Goal: Information Seeking & Learning: Learn about a topic

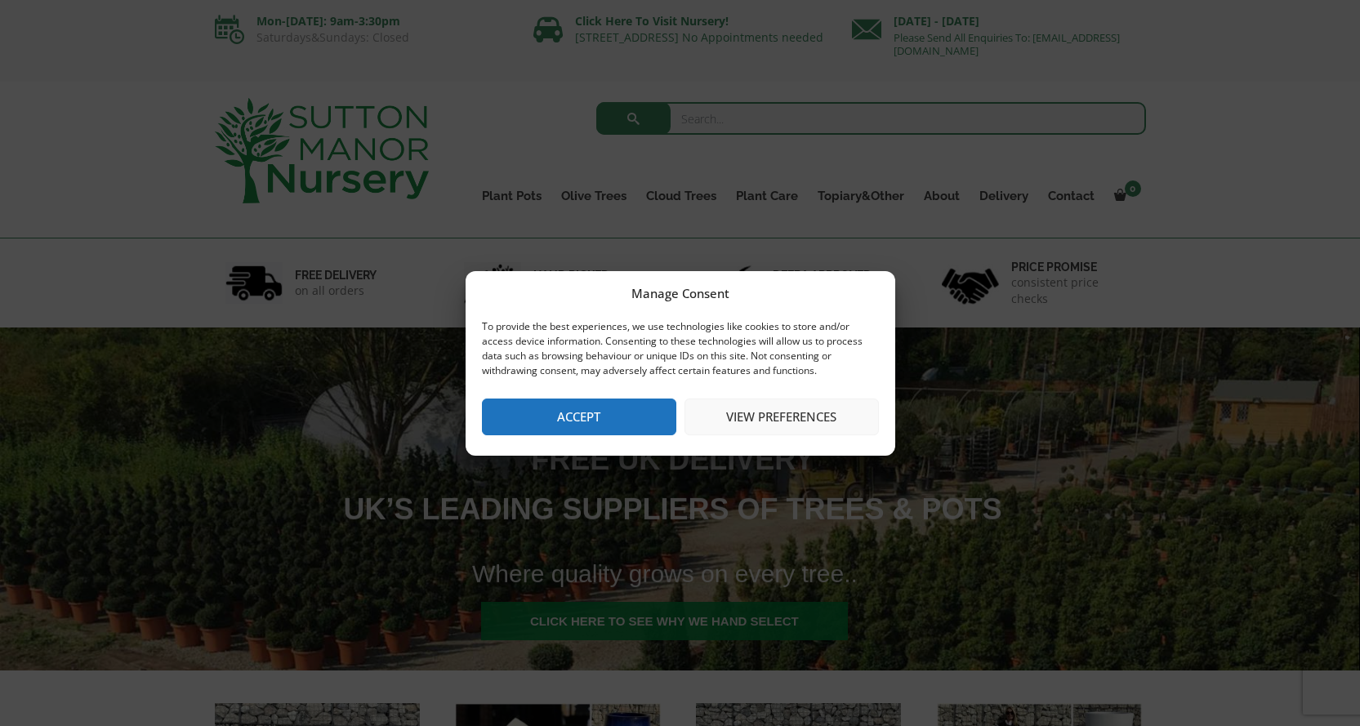
click at [598, 416] on button "Accept" at bounding box center [579, 417] width 194 height 37
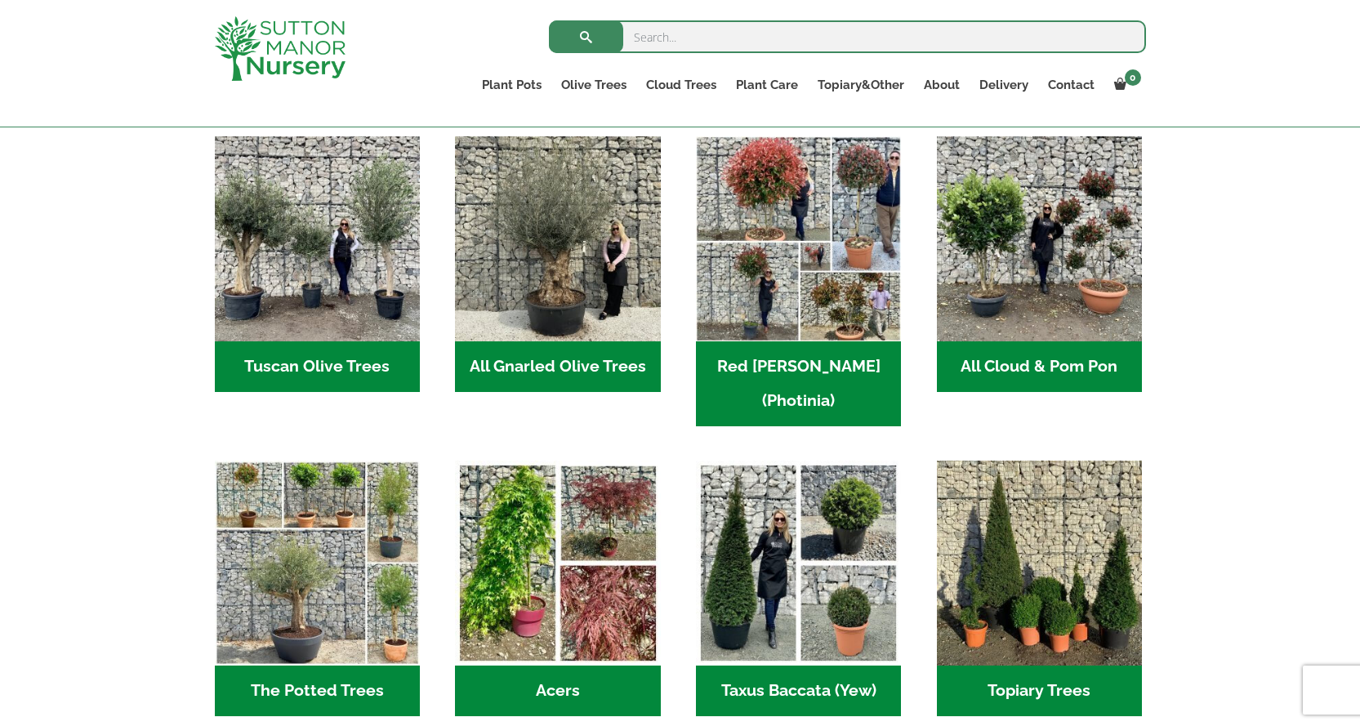
scroll to position [898, 0]
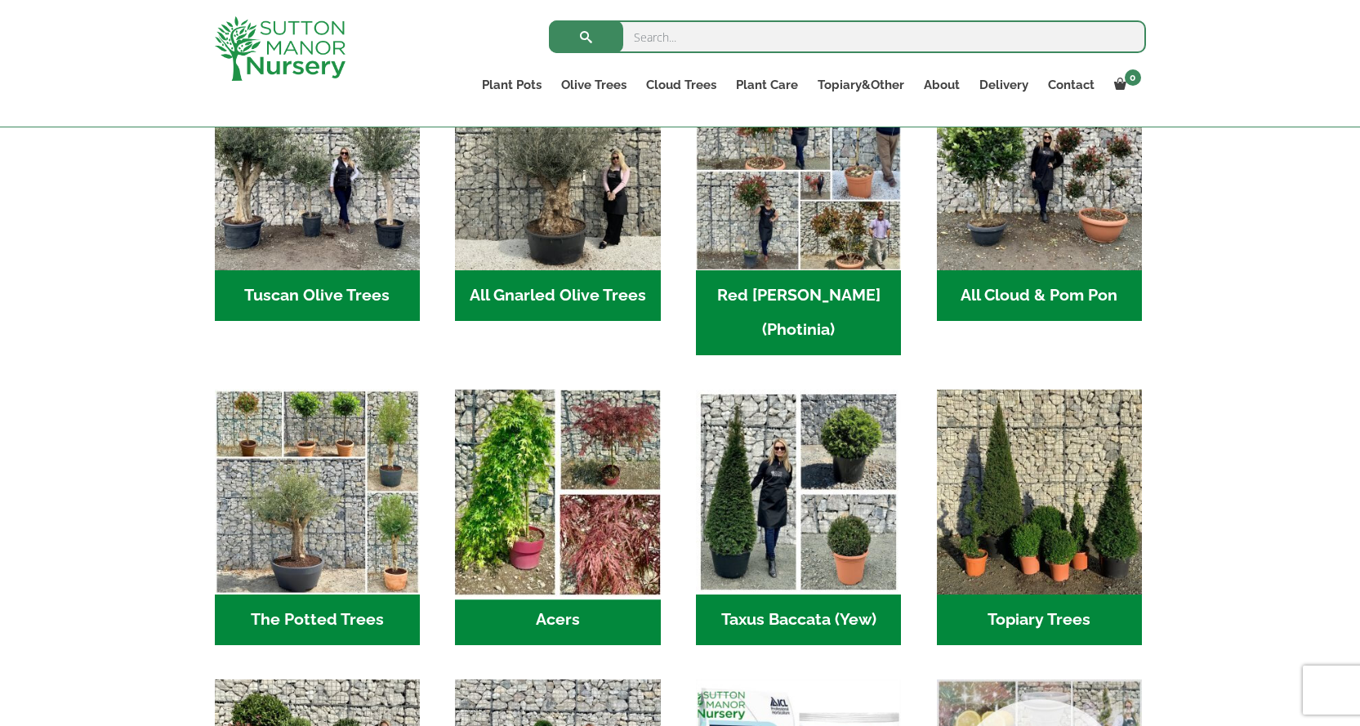
click at [608, 434] on img "Visit product category Acers" at bounding box center [558, 493] width 216 height 216
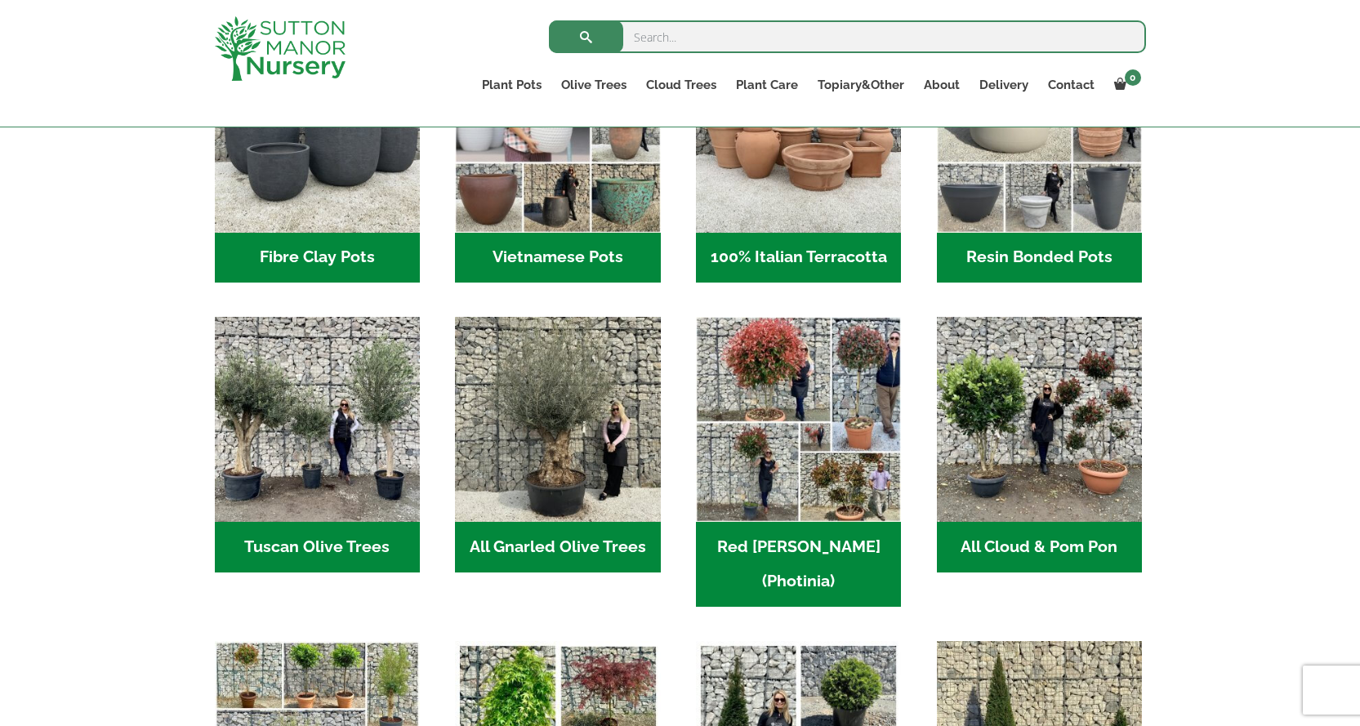
scroll to position [653, 0]
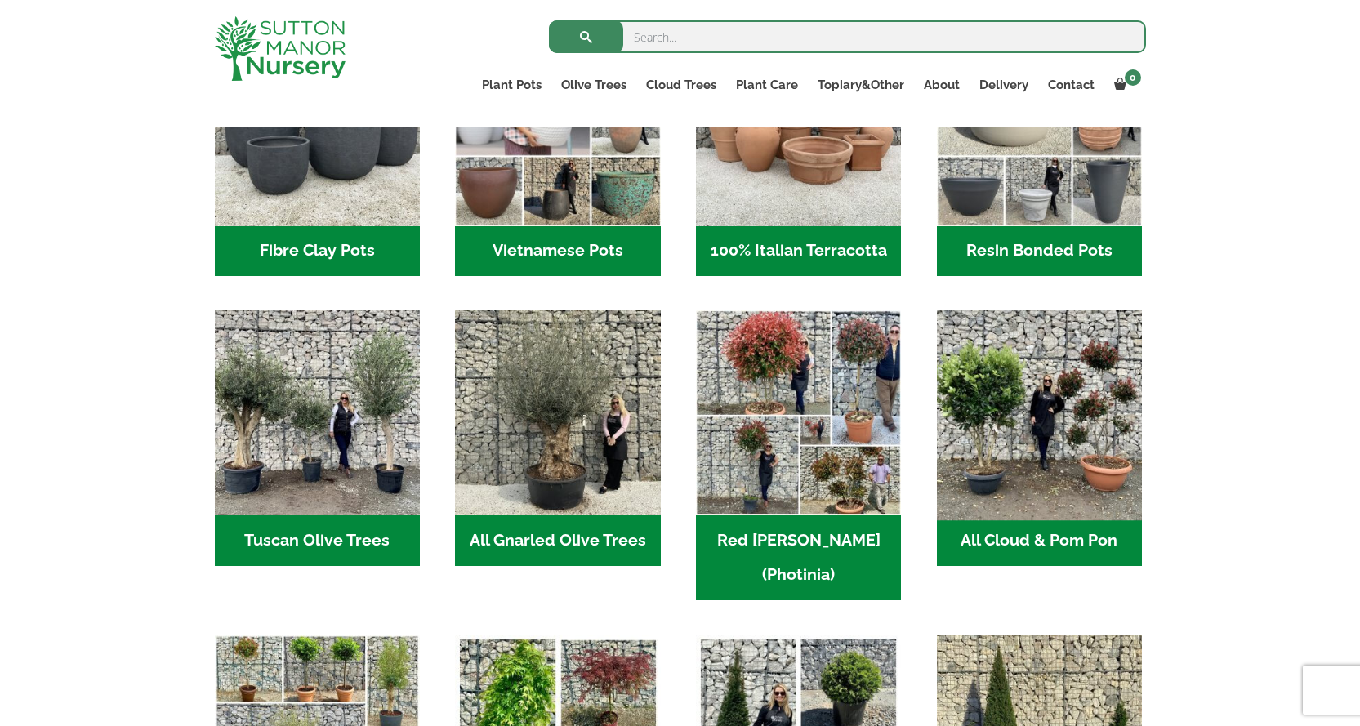
click at [1041, 404] on img "Visit product category All Cloud & Pom Pon" at bounding box center [1039, 413] width 216 height 216
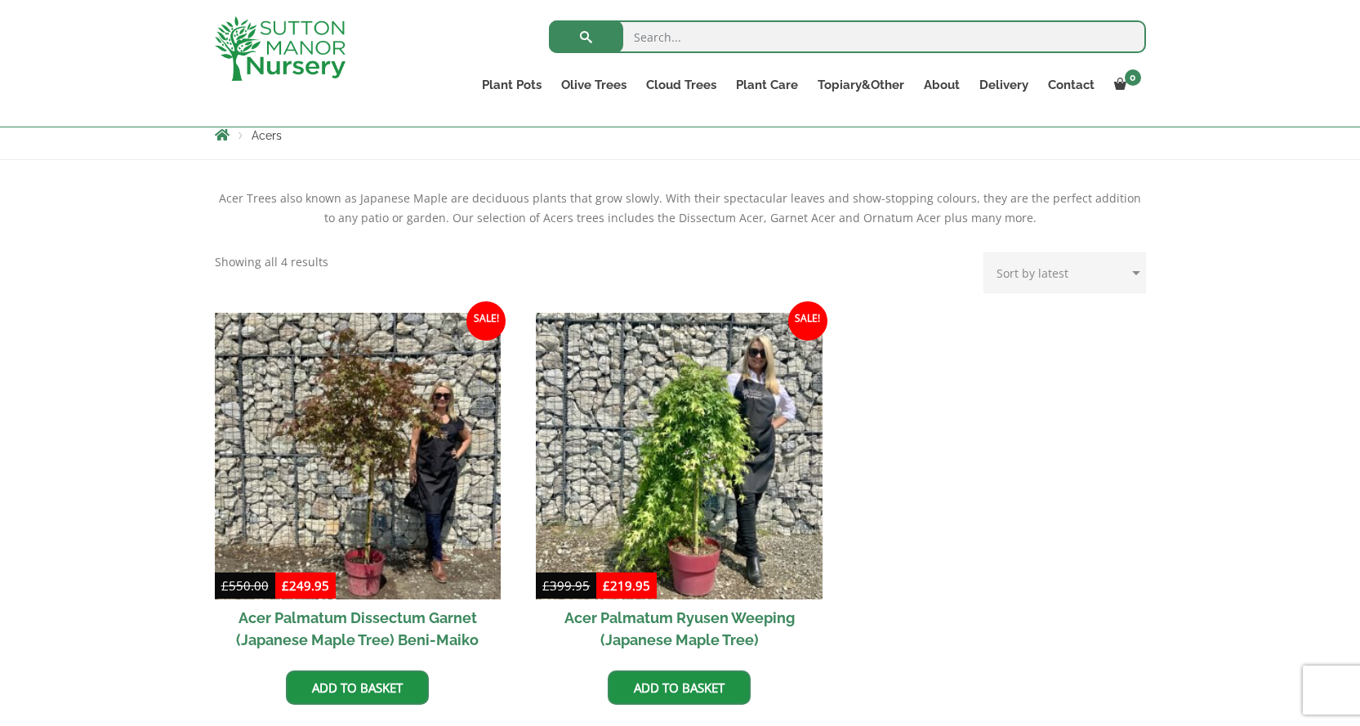
scroll to position [327, 0]
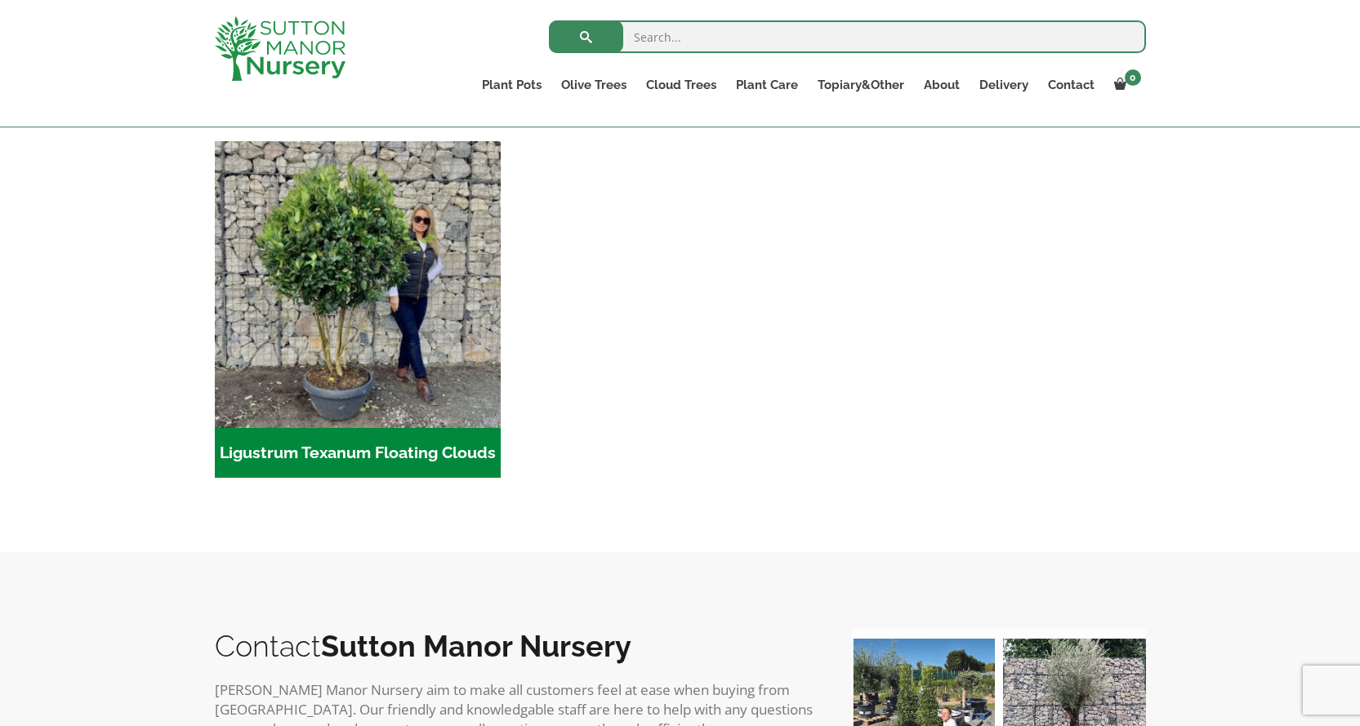
scroll to position [408, 0]
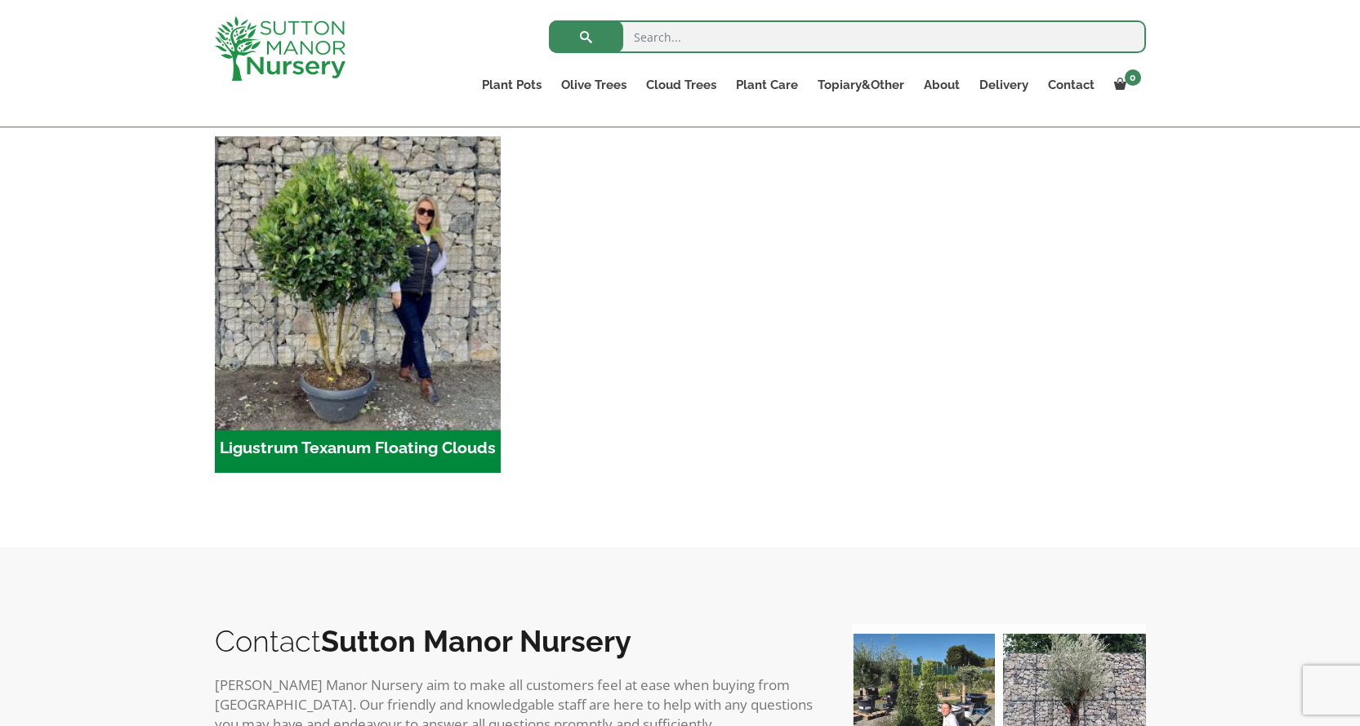
click at [390, 388] on img "Visit product category Ligustrum Texanum Floating Clouds" at bounding box center [357, 279] width 301 height 301
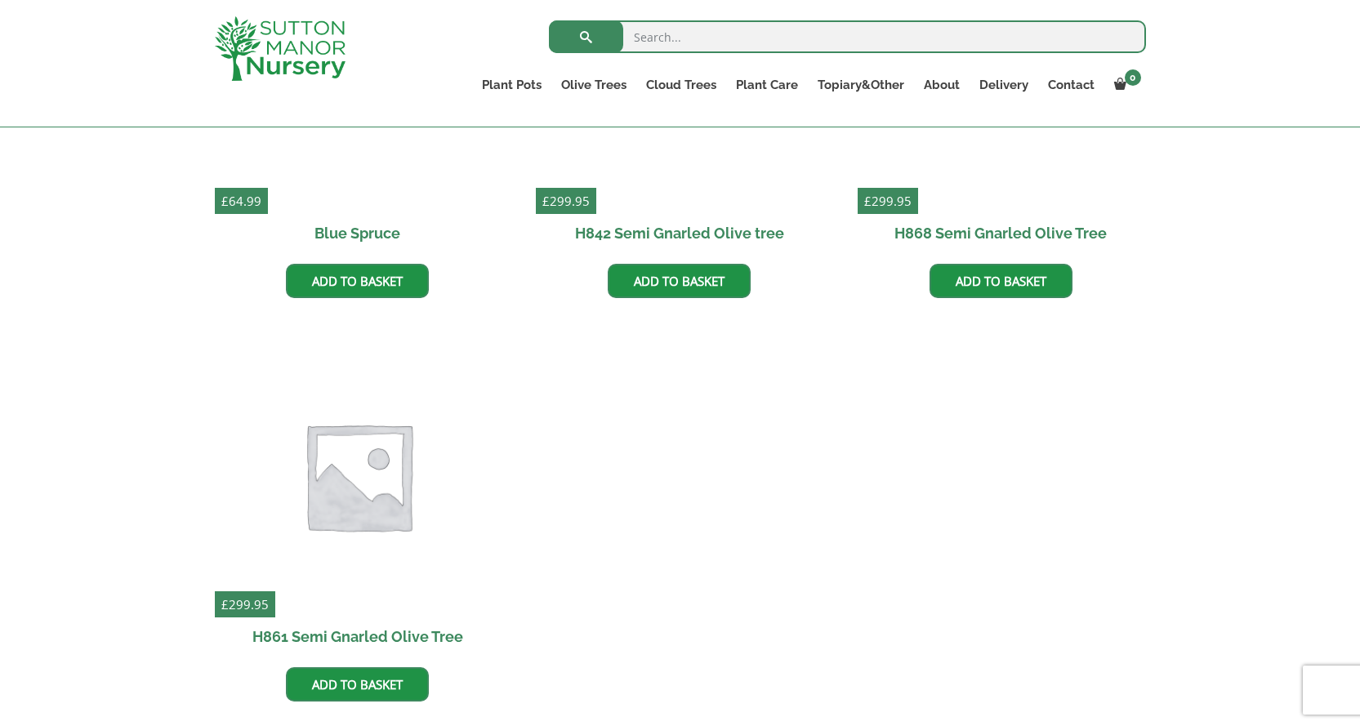
scroll to position [408, 0]
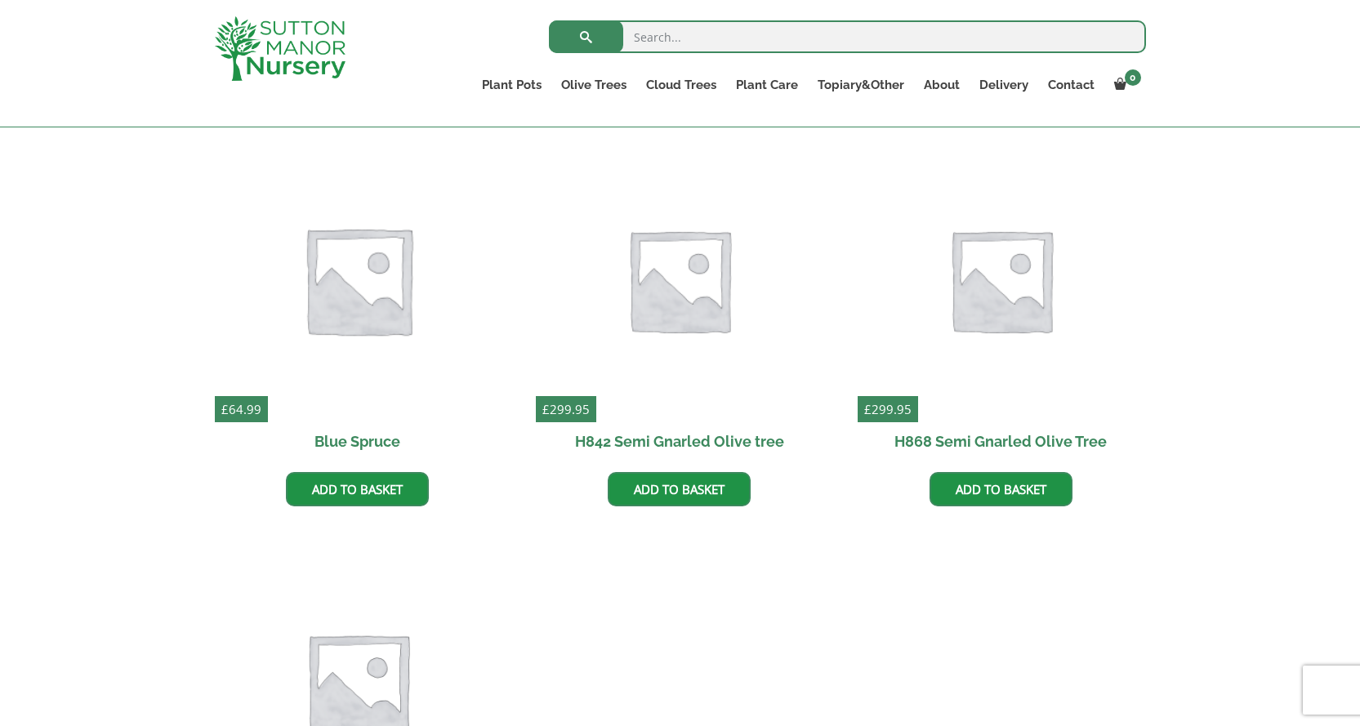
click at [370, 328] on img at bounding box center [357, 279] width 301 height 301
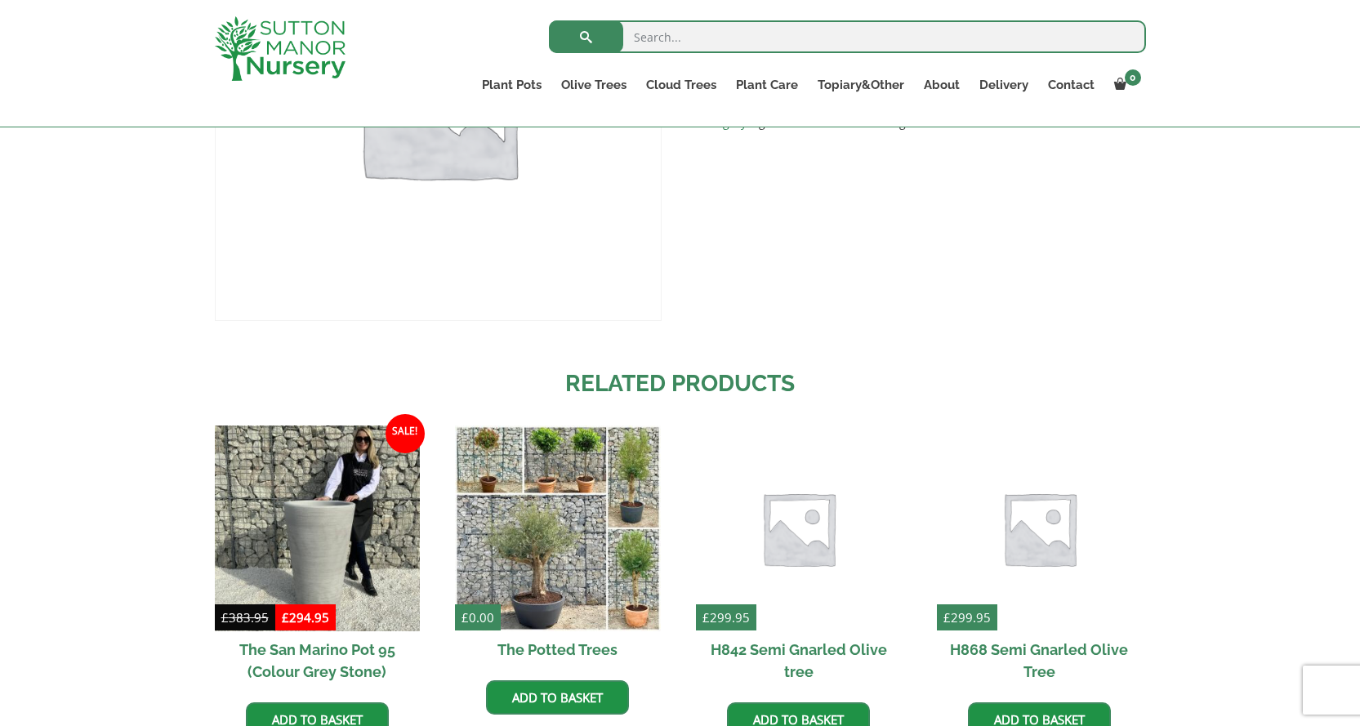
scroll to position [898, 0]
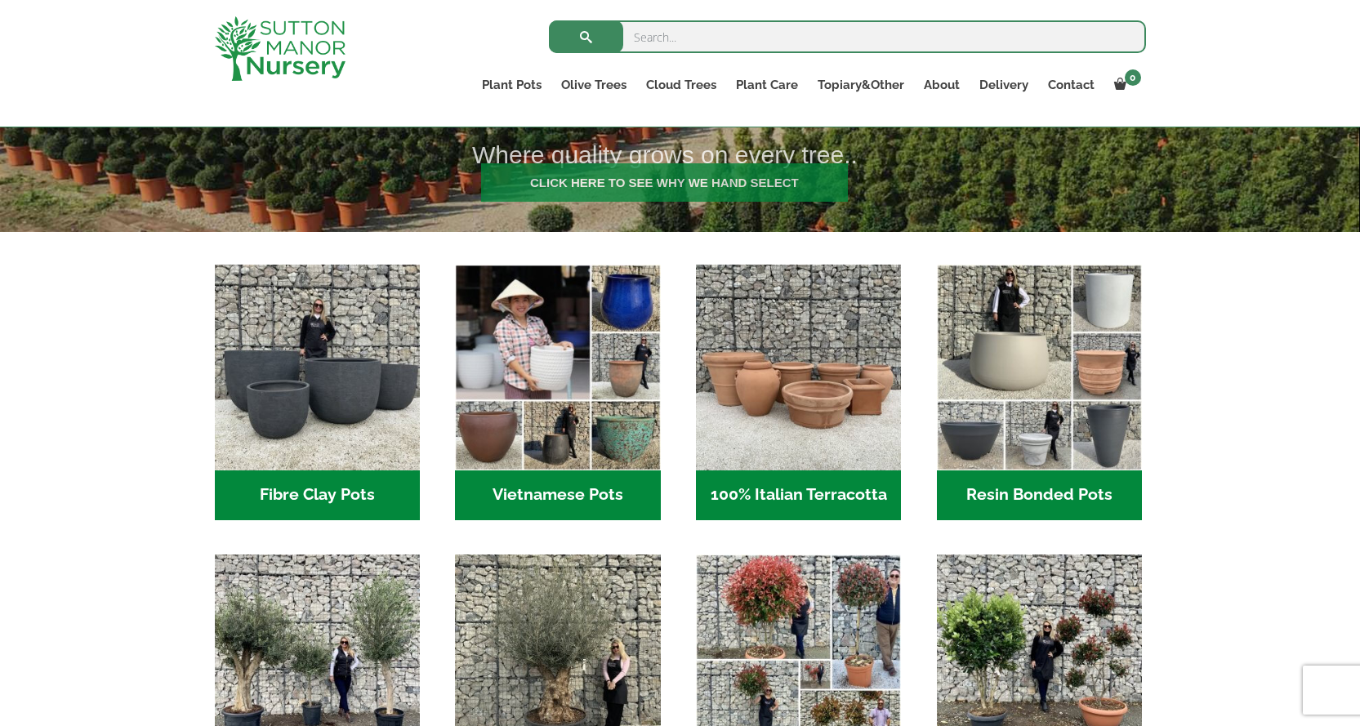
scroll to position [408, 0]
